Goal: Transaction & Acquisition: Purchase product/service

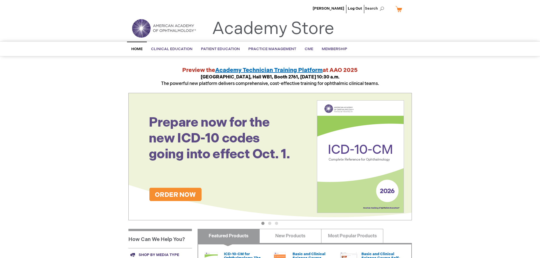
scroll to position [142, 0]
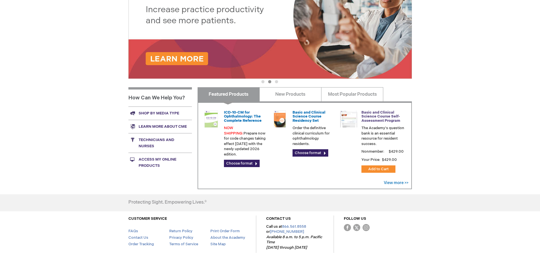
click at [376, 117] on link "Basic and Clinical Science Course Self-Assessment Program" at bounding box center [380, 116] width 39 height 13
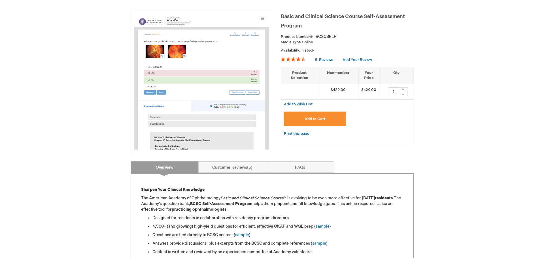
scroll to position [85, 0]
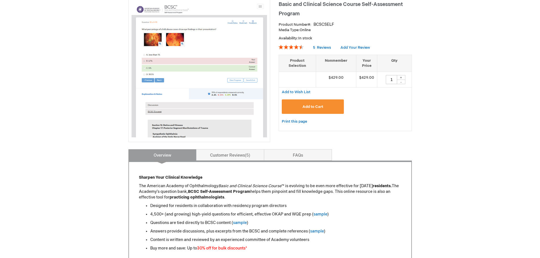
click at [401, 78] on div "+" at bounding box center [401, 77] width 9 height 5
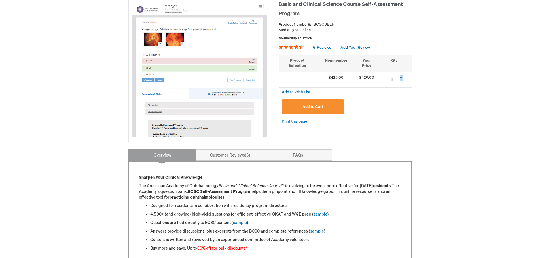
click at [401, 78] on div "+" at bounding box center [401, 77] width 9 height 5
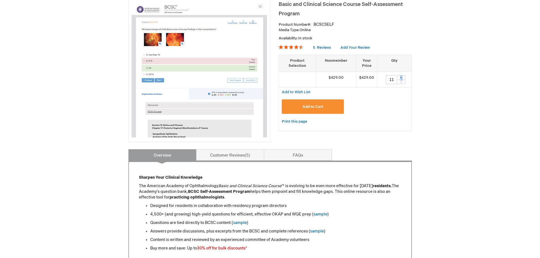
click at [401, 78] on div "+" at bounding box center [401, 77] width 9 height 5
type input "12"
click at [387, 112] on div "Add to Cart" at bounding box center [345, 108] width 127 height 19
click at [322, 111] on button "Add to Cart" at bounding box center [313, 106] width 62 height 14
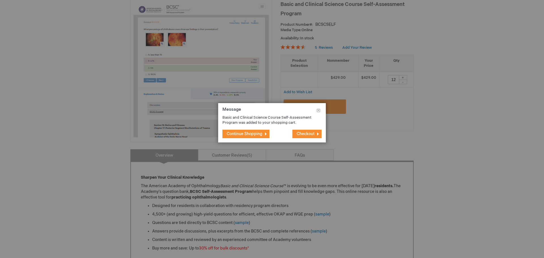
click at [306, 134] on span "Checkout" at bounding box center [306, 133] width 18 height 5
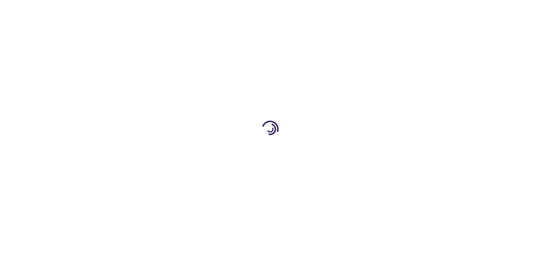
select select "US"
select select "27"
